Goal: Communication & Community: Participate in discussion

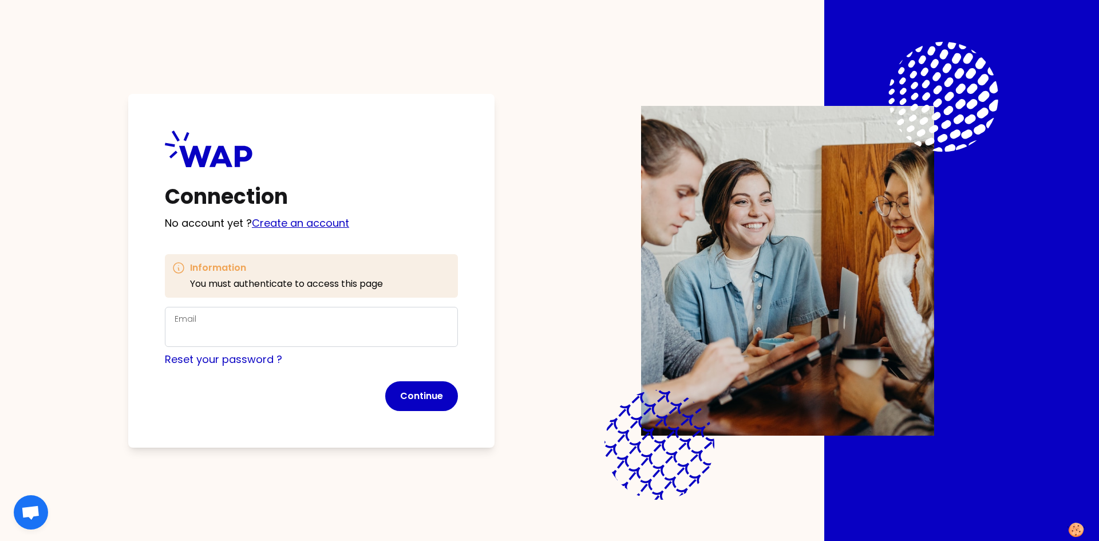
click at [298, 220] on link "Create an account" at bounding box center [300, 223] width 97 height 14
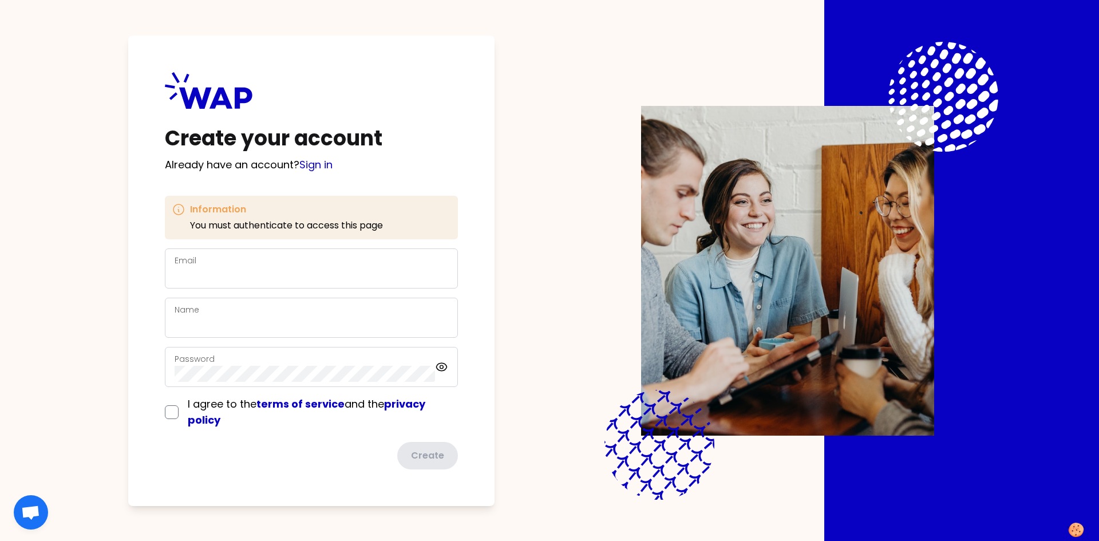
click at [203, 258] on div "Email" at bounding box center [312, 269] width 274 height 30
type input "[EMAIL_ADDRESS][DOMAIN_NAME]"
click at [229, 323] on input "Name" at bounding box center [312, 324] width 274 height 16
type input "a"
type input "[PERSON_NAME]"
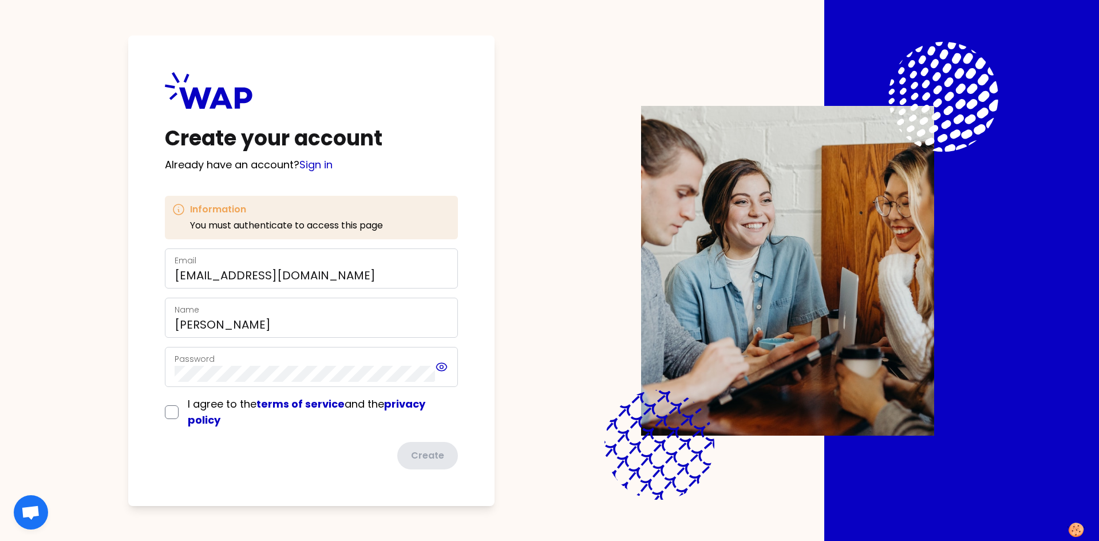
click at [441, 369] on icon at bounding box center [441, 367] width 13 height 14
drag, startPoint x: 441, startPoint y: 369, endPoint x: 436, endPoint y: 375, distance: 7.8
click at [441, 368] on icon at bounding box center [441, 367] width 13 height 14
click at [168, 413] on input "checkbox" at bounding box center [172, 412] width 14 height 14
checkbox input "true"
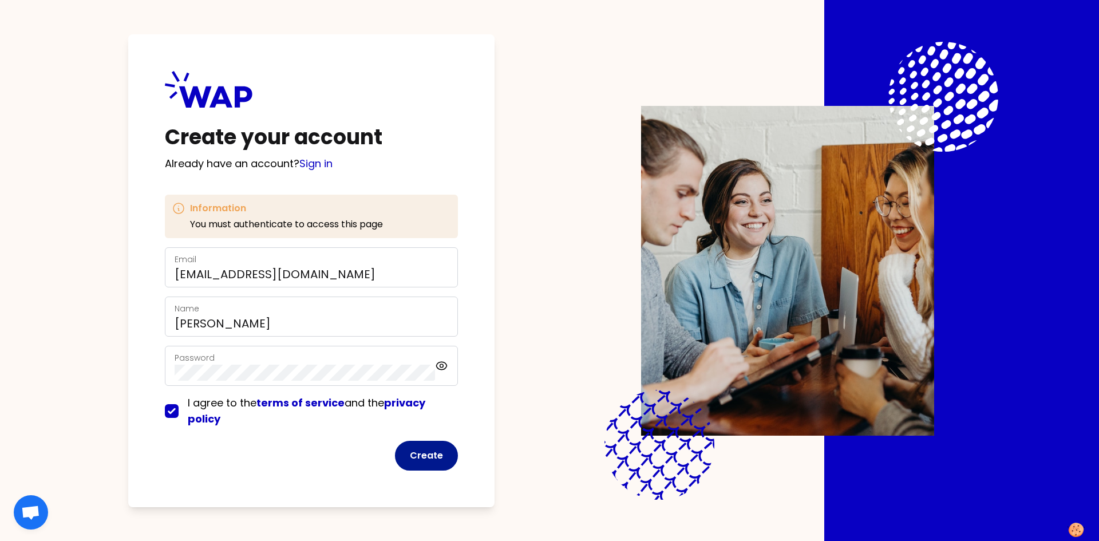
click at [439, 464] on button "Create" at bounding box center [426, 456] width 63 height 30
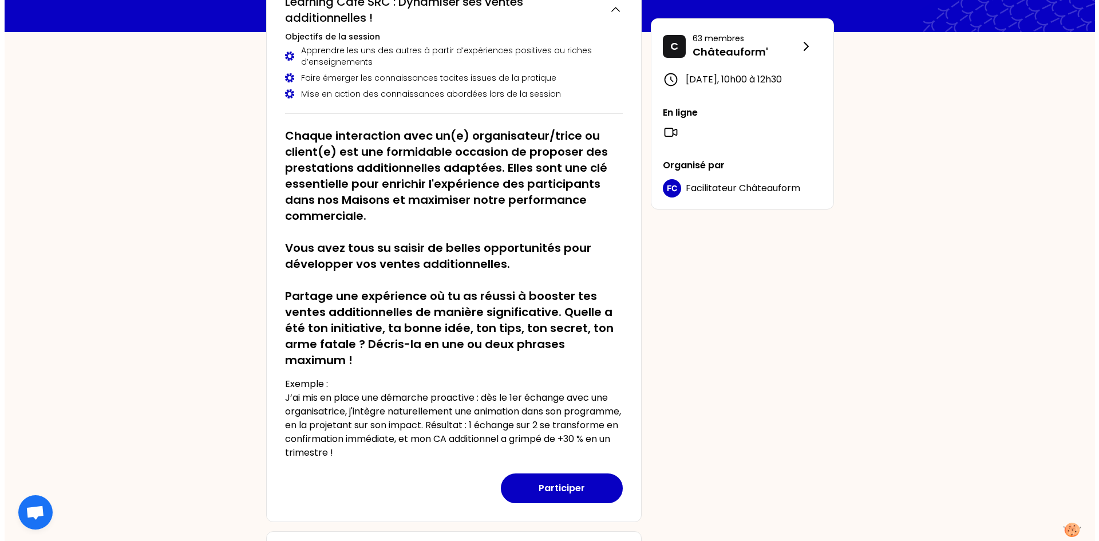
scroll to position [114, 0]
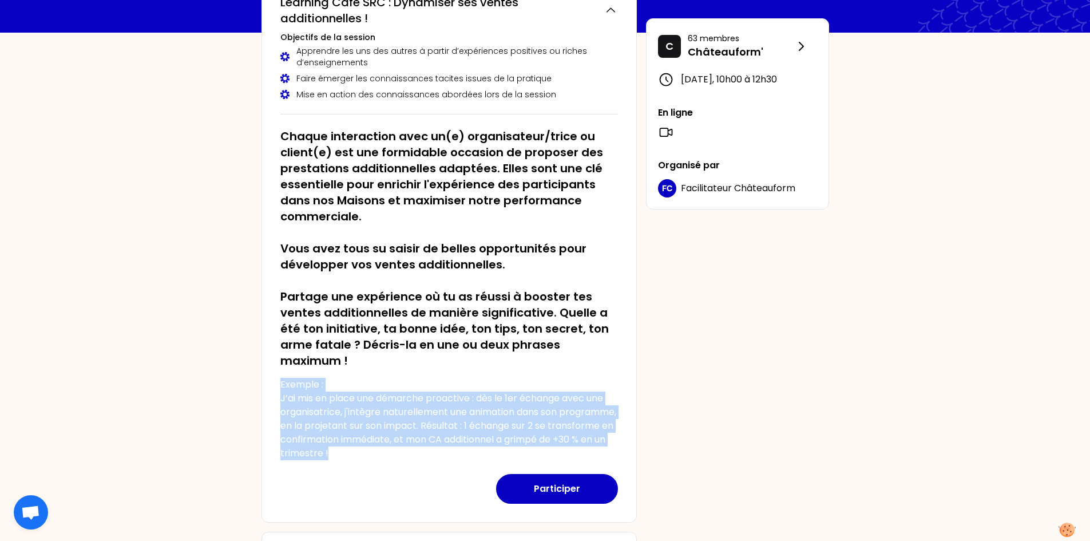
drag, startPoint x: 355, startPoint y: 441, endPoint x: 276, endPoint y: 388, distance: 95.2
click at [267, 386] on div "[DATE] 10h00 Learning Café SRC : Dynamiser ses ventes additionnelles ! Objectif…" at bounding box center [449, 240] width 375 height 563
copy p "Exemple : J’ai mis en place une démarche proactive : dès le 1er échange avec un…"
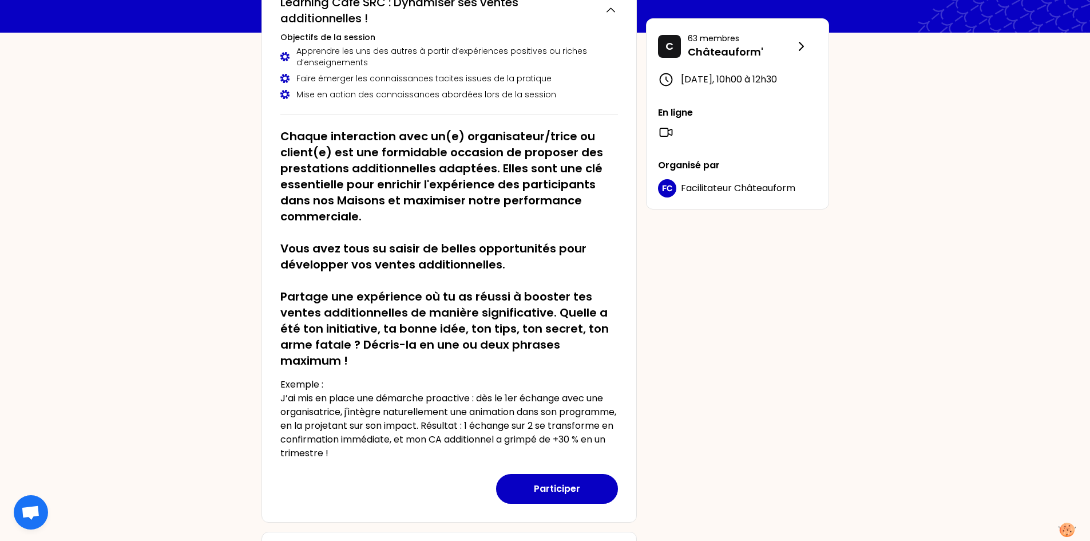
click at [456, 461] on div "Participer" at bounding box center [449, 481] width 338 height 43
click at [564, 487] on button "Participer" at bounding box center [557, 489] width 122 height 30
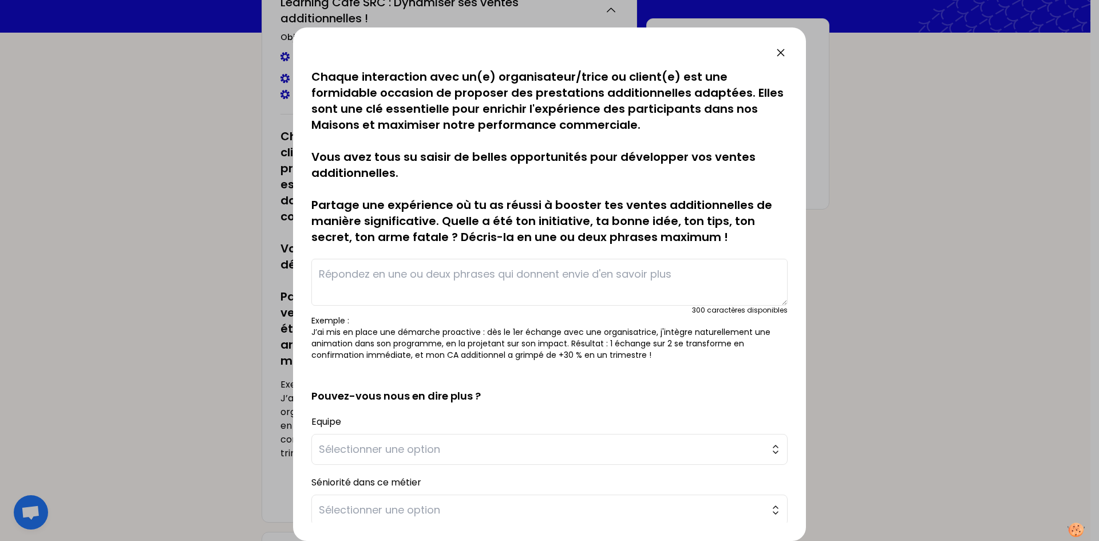
click at [351, 269] on textarea at bounding box center [549, 282] width 476 height 47
paste textarea "Après avoir établi une relation de confiance avec une organisatrice qui viveva …"
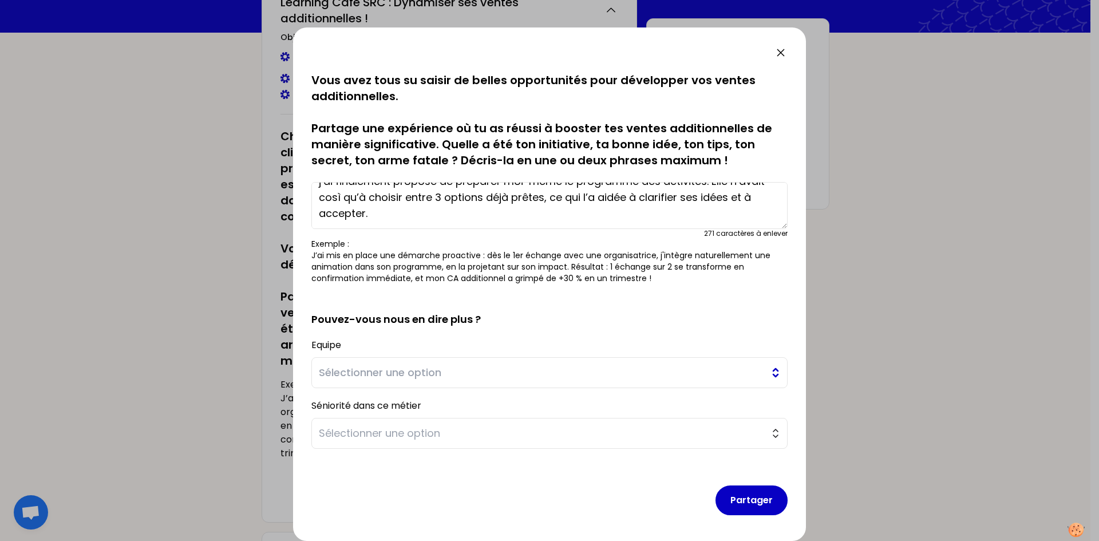
scroll to position [78, 0]
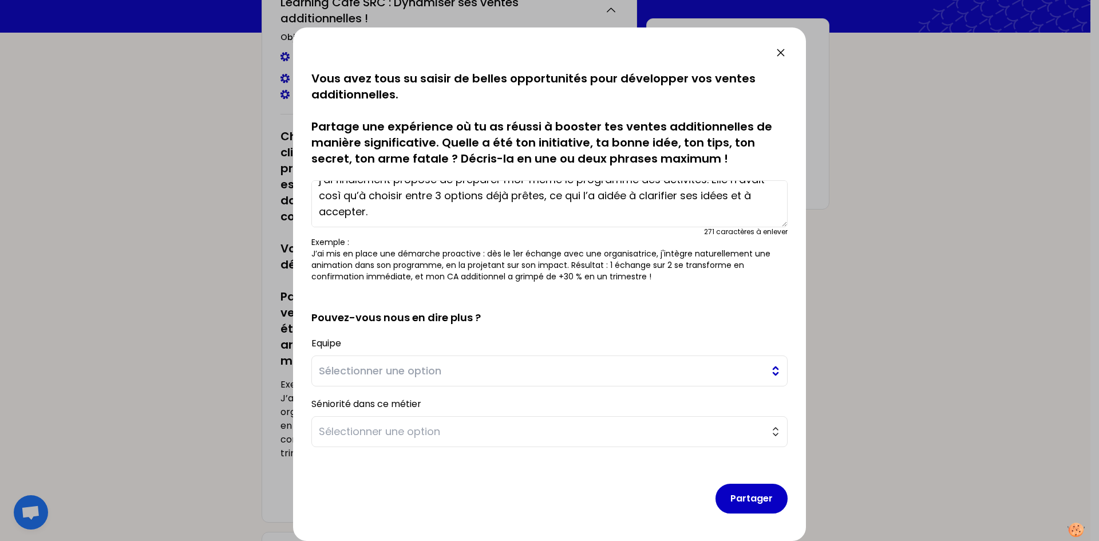
click at [745, 371] on span "Sélectionner une option" at bounding box center [541, 371] width 445 height 16
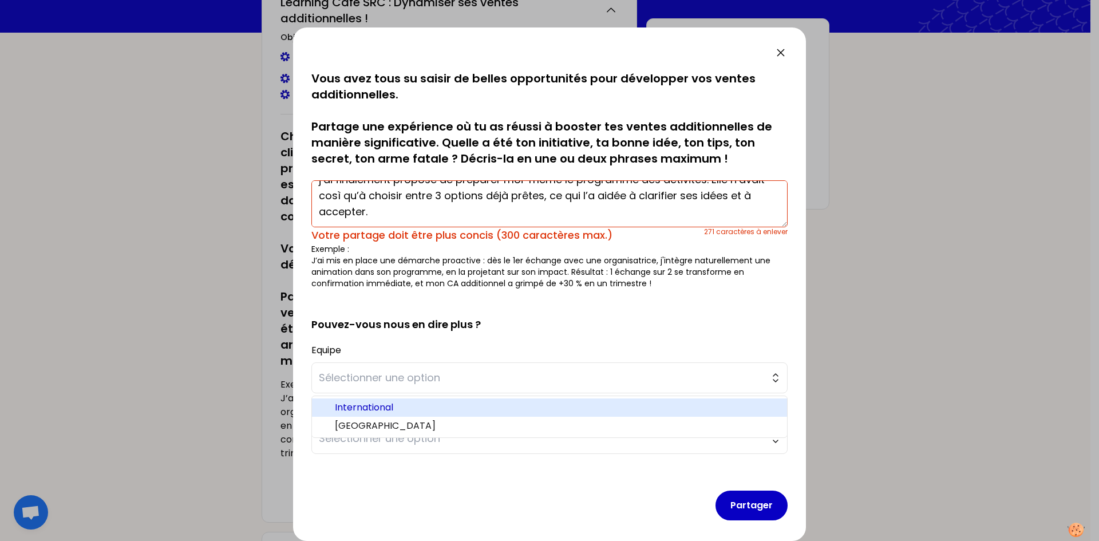
click at [417, 411] on span "International" at bounding box center [556, 408] width 443 height 14
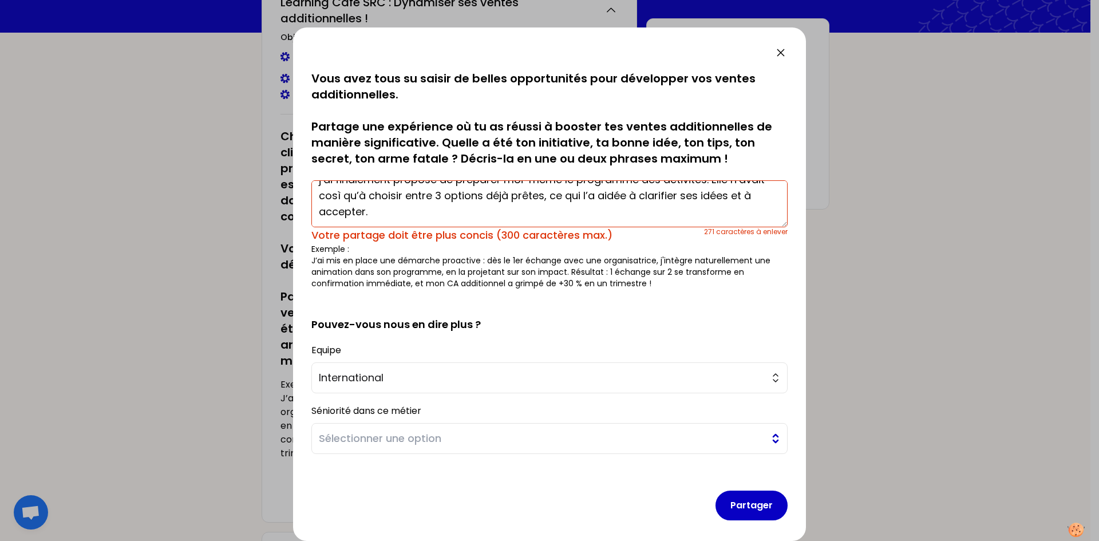
click at [587, 442] on span "Sélectionner une option" at bounding box center [541, 438] width 445 height 16
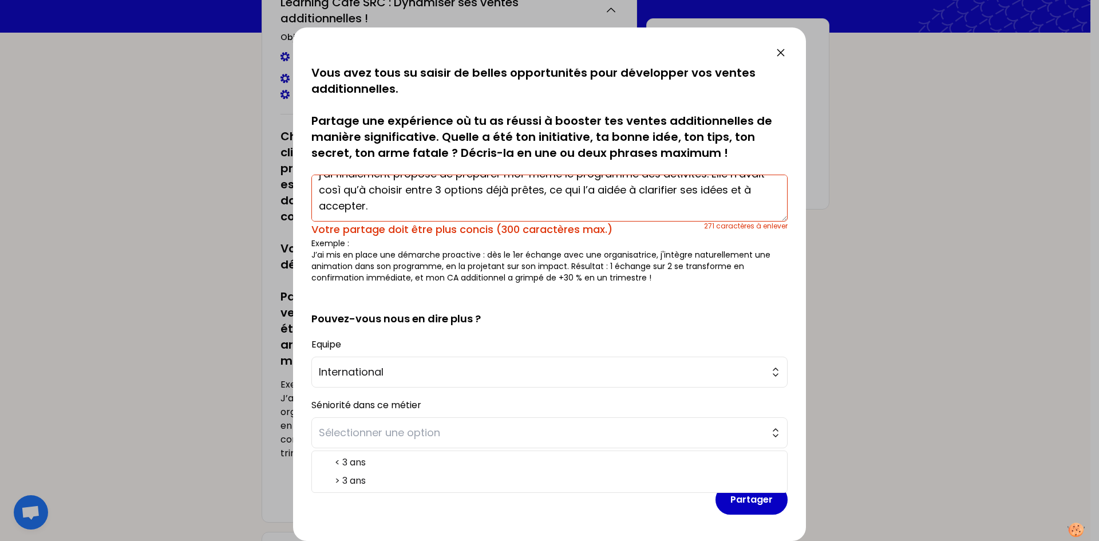
scroll to position [85, 0]
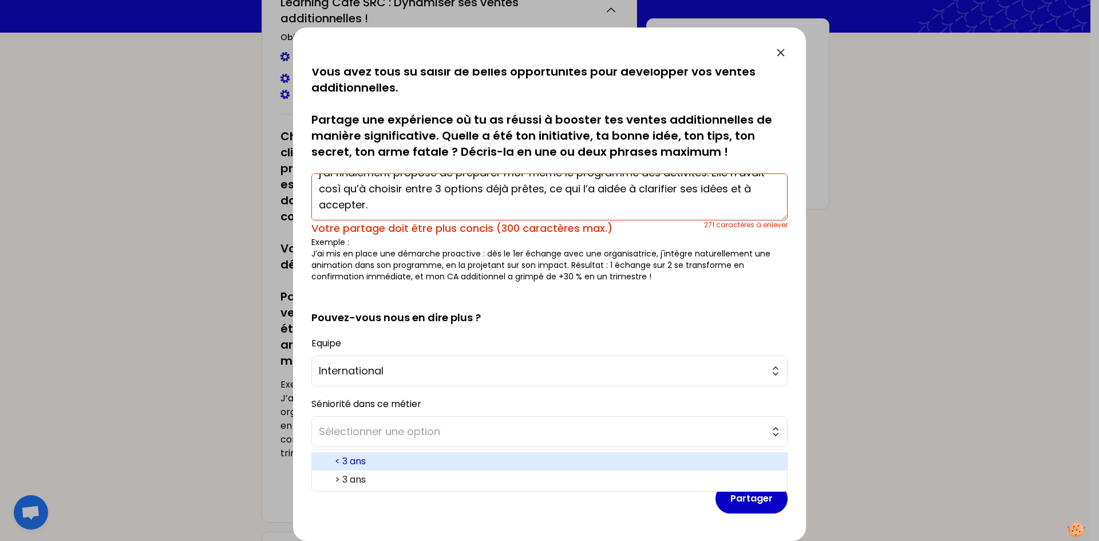
click at [386, 462] on span "< 3 ans" at bounding box center [556, 461] width 443 height 14
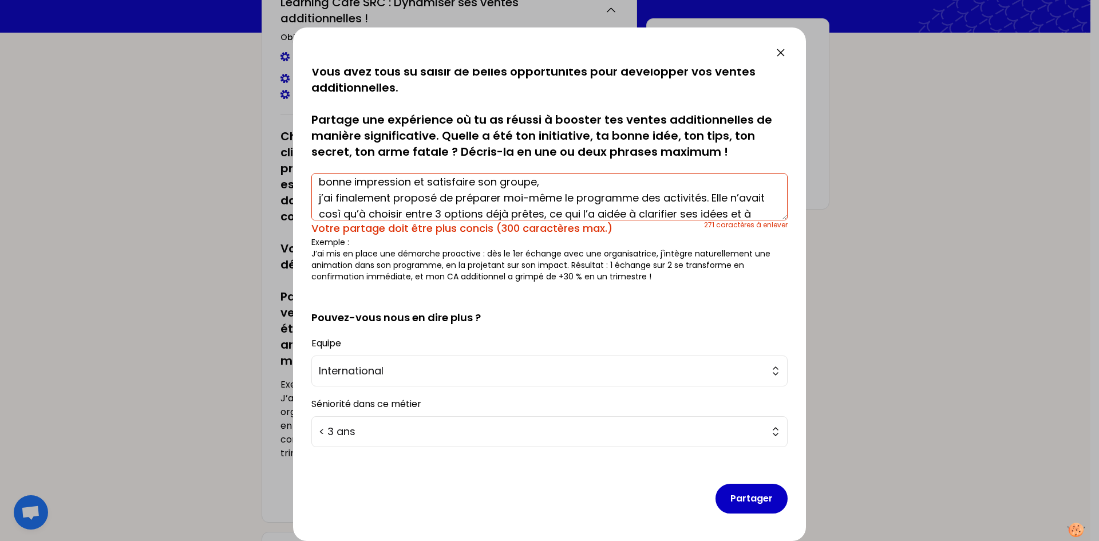
scroll to position [96, 0]
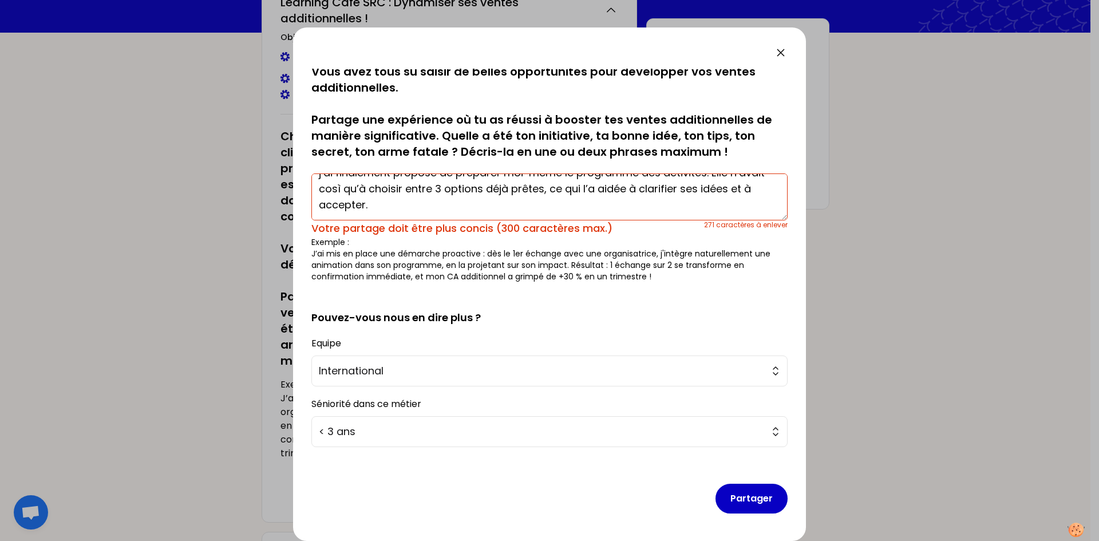
click at [427, 212] on textarea "Après avoir établi une relation de confiance avec une organisatrice qui viveva …" at bounding box center [549, 196] width 476 height 47
paste textarea "Résultat : proposer plusieurs idées peut aider à convaincre et à obtenir une ac…"
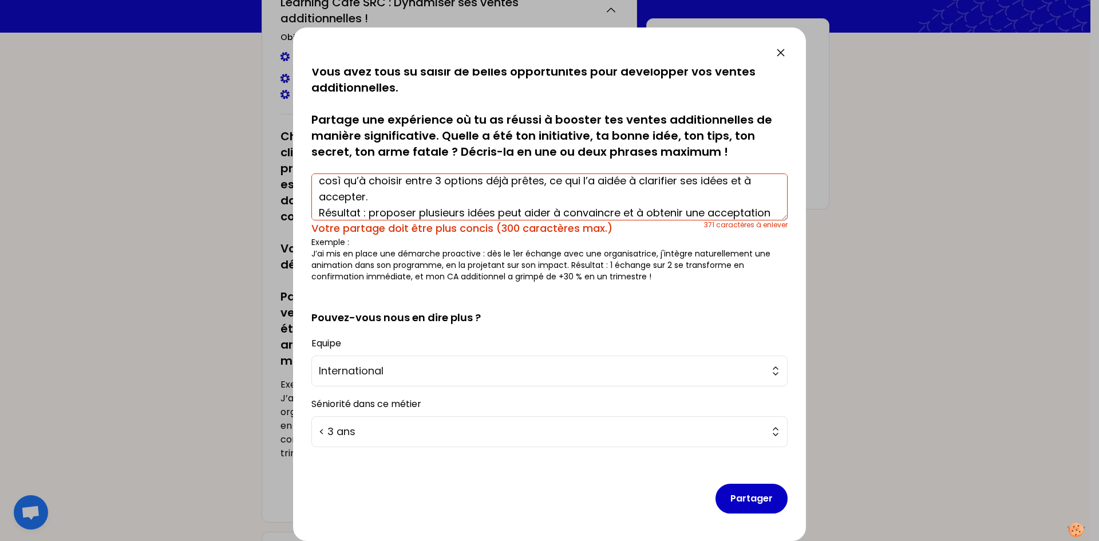
scroll to position [120, 0]
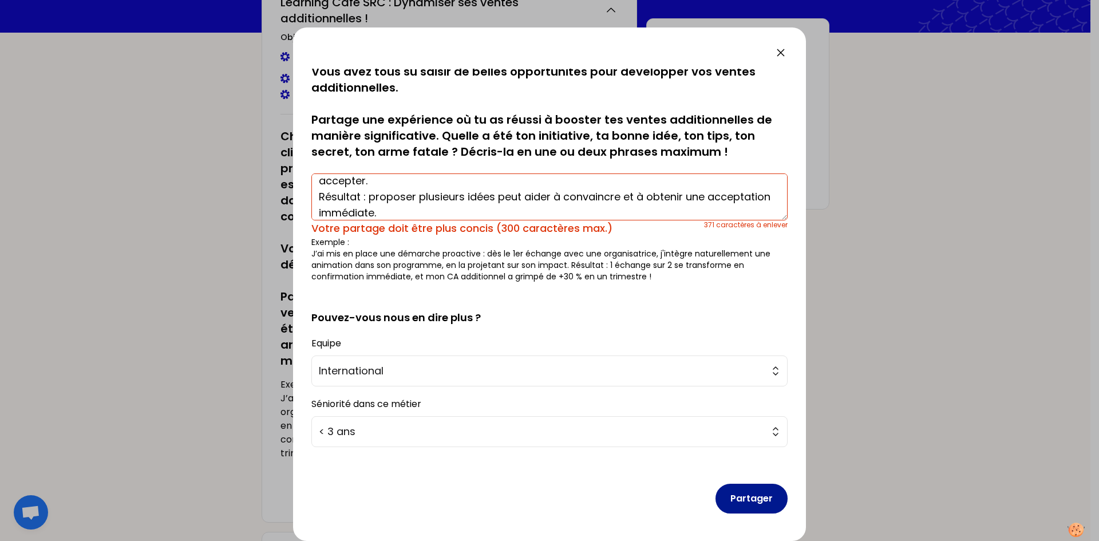
drag, startPoint x: 747, startPoint y: 501, endPoint x: 740, endPoint y: 500, distance: 7.0
click at [746, 501] on button "Partager" at bounding box center [751, 499] width 72 height 30
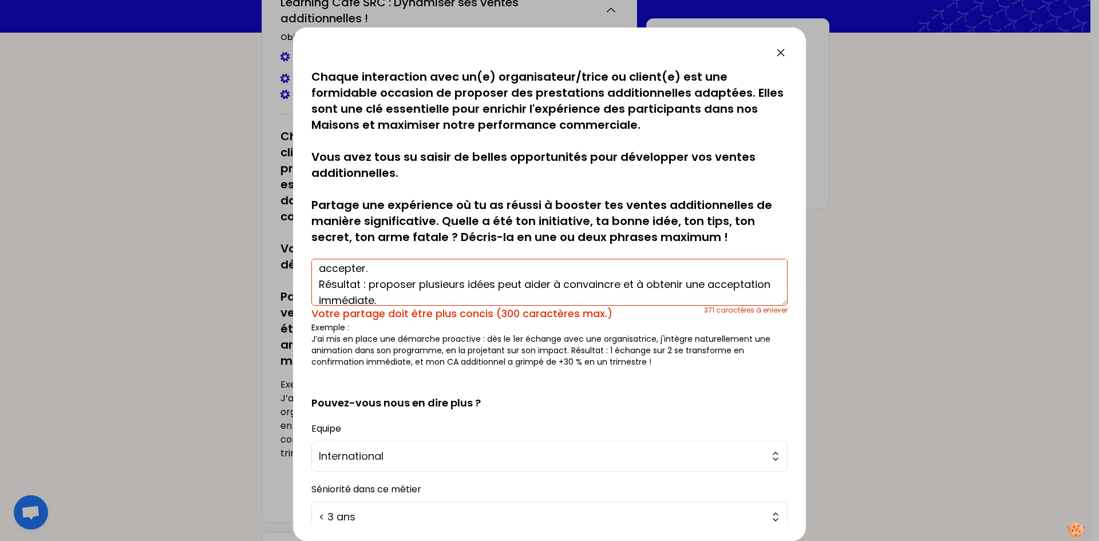
scroll to position [128, 0]
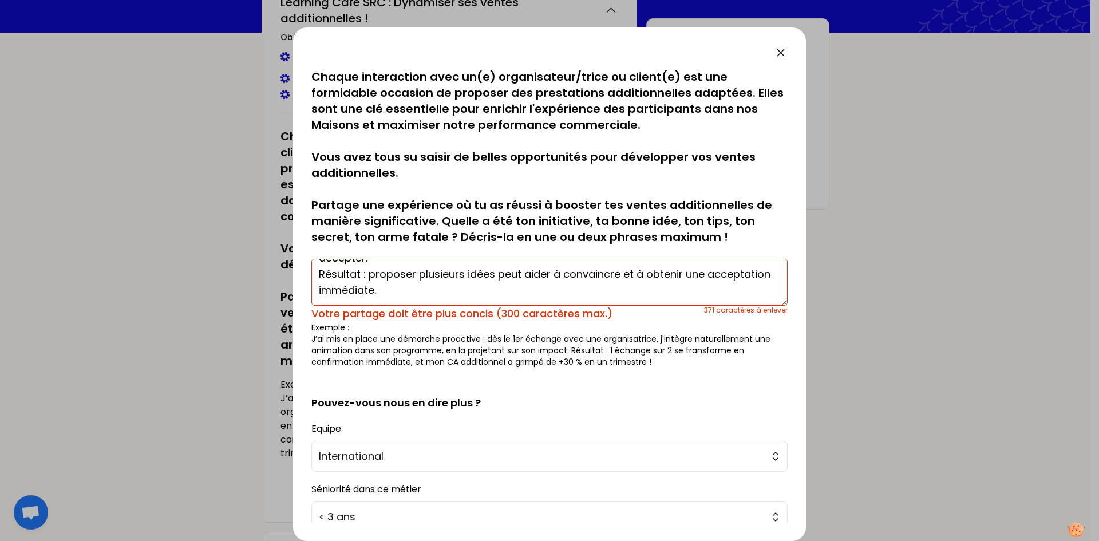
click at [450, 292] on textarea "Après avoir établi une relation de confiance avec une organisatrice qui viveva …" at bounding box center [549, 282] width 476 height 47
drag, startPoint x: 450, startPoint y: 292, endPoint x: 305, endPoint y: 271, distance: 146.9
click at [305, 271] on div "sauvegardé Chaque interaction avec un(e) organisateur/trice ou client(e) est un…" at bounding box center [549, 283] width 513 height 513
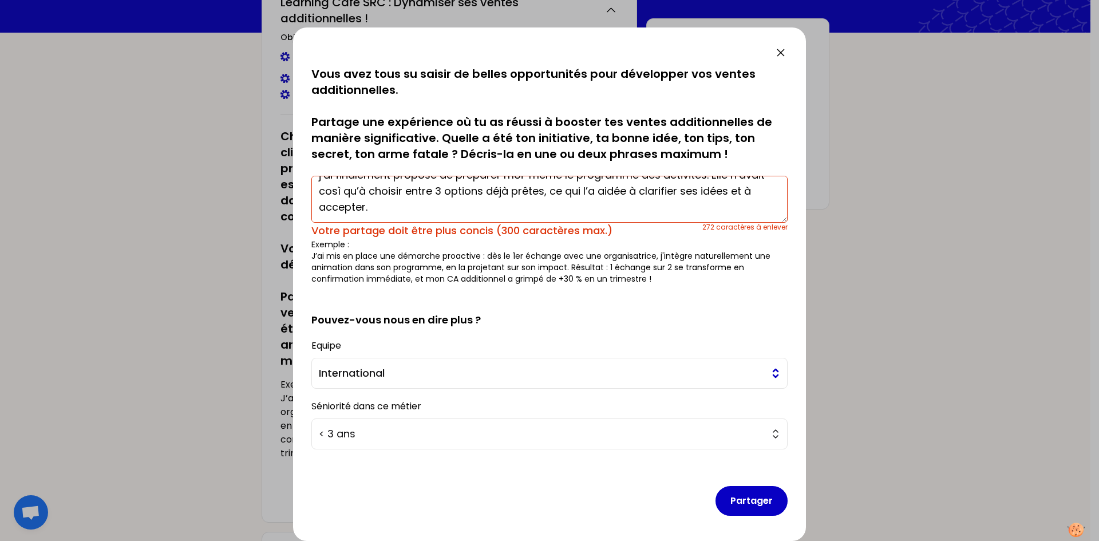
scroll to position [85, 0]
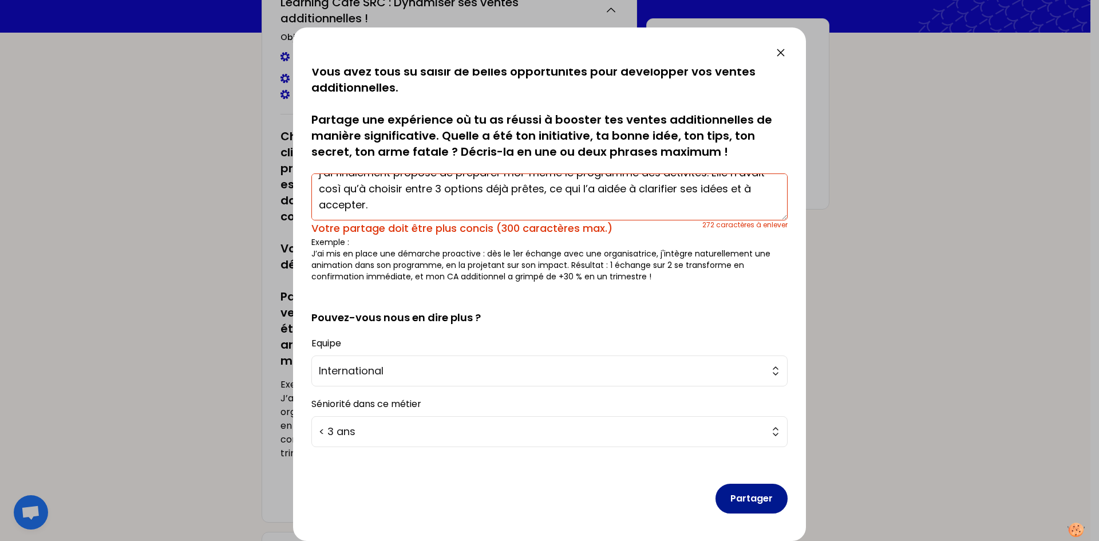
type textarea "Après avoir établi une relation de confiance avec une organisatrice qui viveva …"
click at [767, 510] on button "Partager" at bounding box center [751, 499] width 72 height 30
click at [732, 492] on button "Partager" at bounding box center [751, 499] width 72 height 30
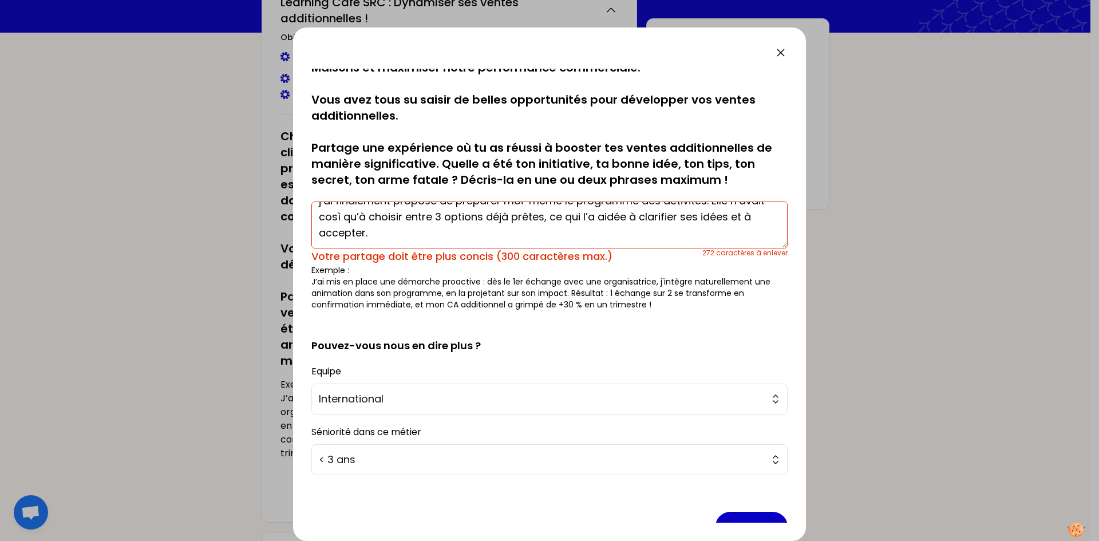
scroll to position [112, 0]
drag, startPoint x: 602, startPoint y: 256, endPoint x: 499, endPoint y: 252, distance: 103.1
click at [499, 252] on div "Votre partage doit être plus concis (300 caractères max.)" at bounding box center [506, 256] width 391 height 16
copy div "300 caractères max"
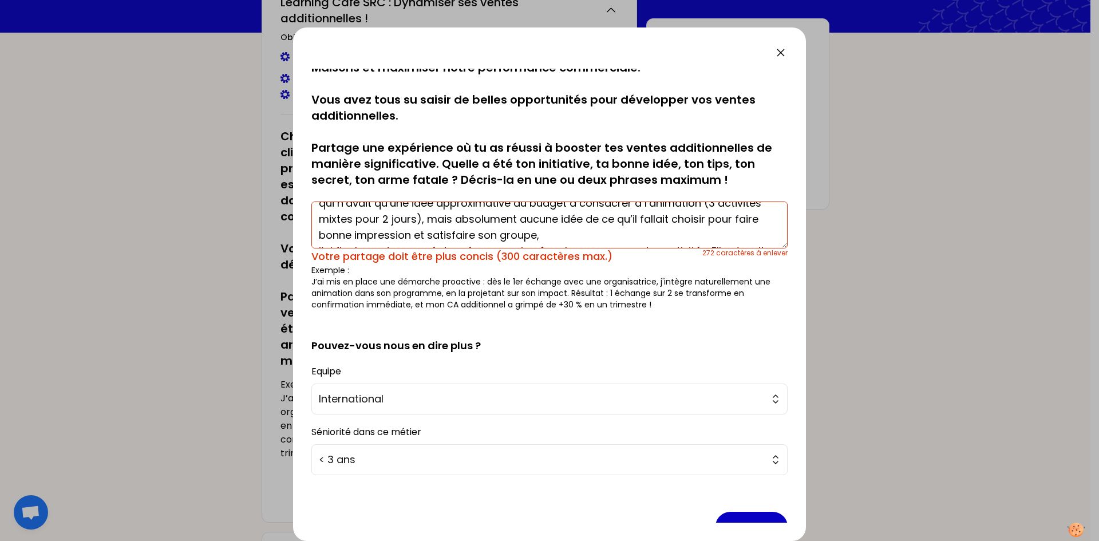
scroll to position [0, 0]
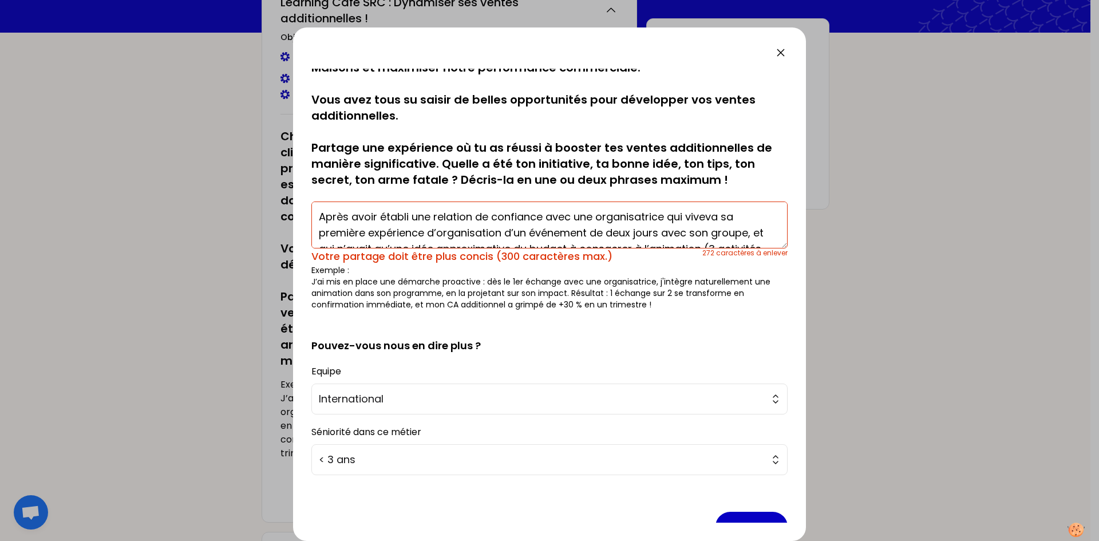
drag, startPoint x: 450, startPoint y: 216, endPoint x: 295, endPoint y: 157, distance: 165.2
click at [295, 153] on div "sauvegardé Chaque interaction avec un(e) organisateur/trice ou client(e) est un…" at bounding box center [549, 283] width 513 height 513
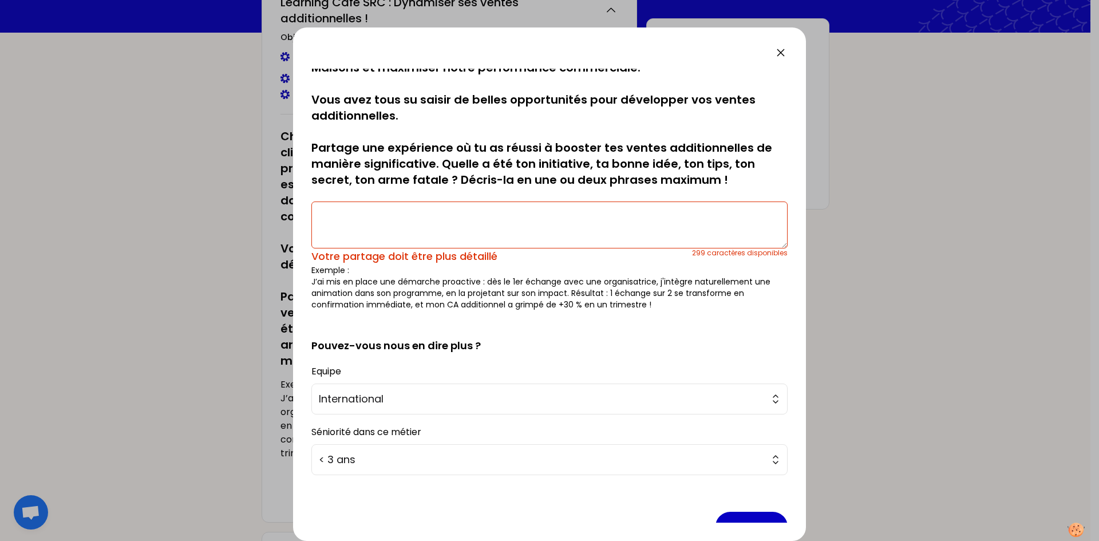
paste textarea "J’ai accompagné une organisatrice novice en préparant 3 programmes d’activités …"
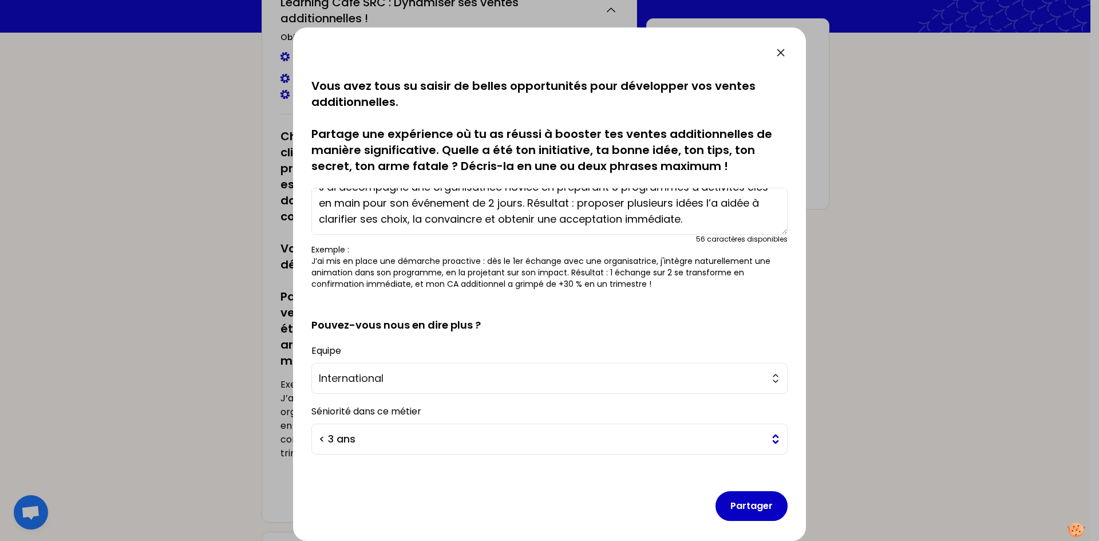
scroll to position [78, 0]
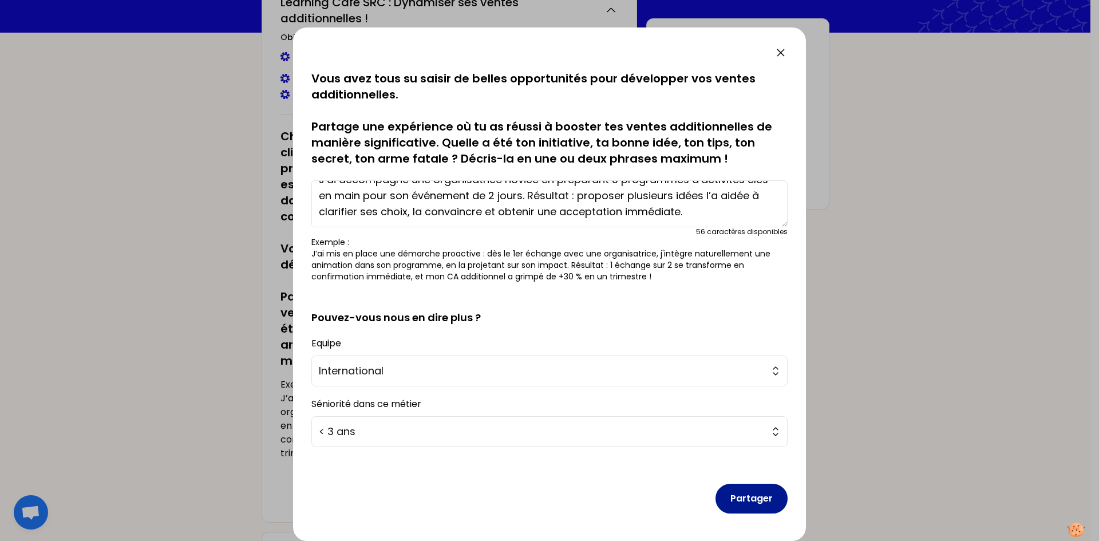
type textarea "J’ai accompagné une organisatrice novice en préparant 3 programmes d’activités …"
click at [743, 502] on button "Partager" at bounding box center [751, 499] width 72 height 30
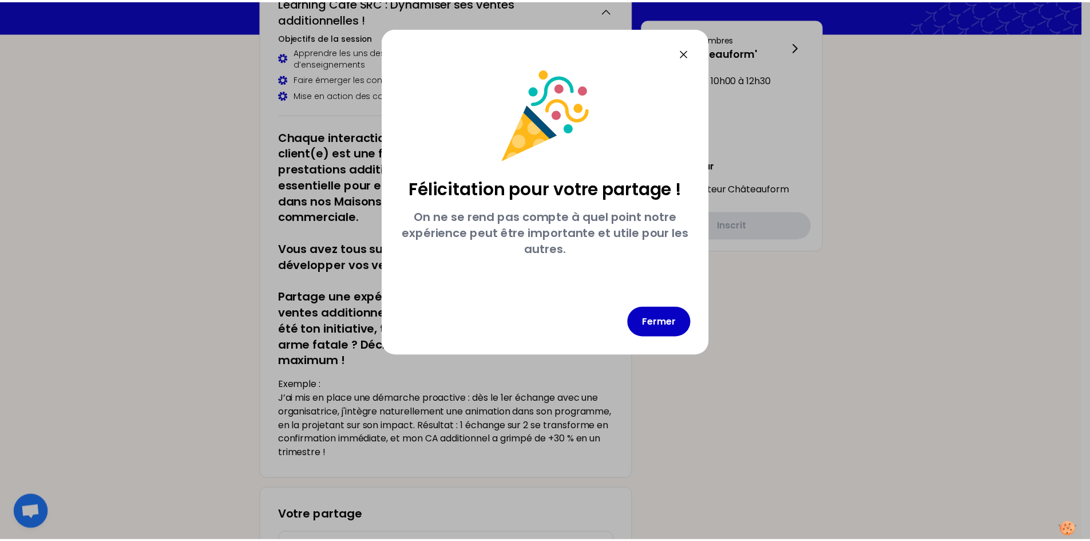
scroll to position [0, 0]
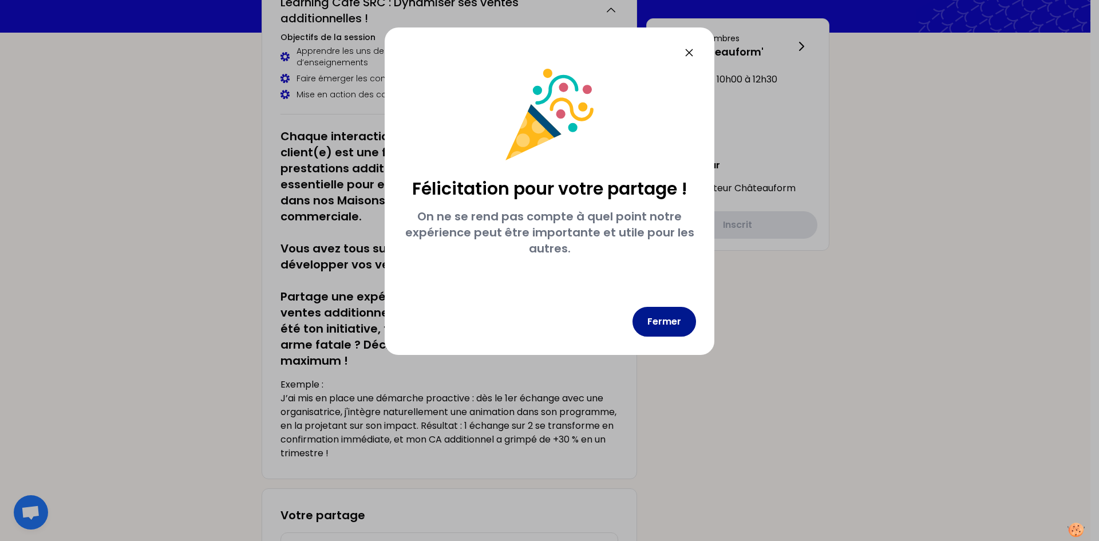
click at [664, 318] on button "Fermer" at bounding box center [664, 322] width 64 height 30
